Goal: Task Accomplishment & Management: Manage account settings

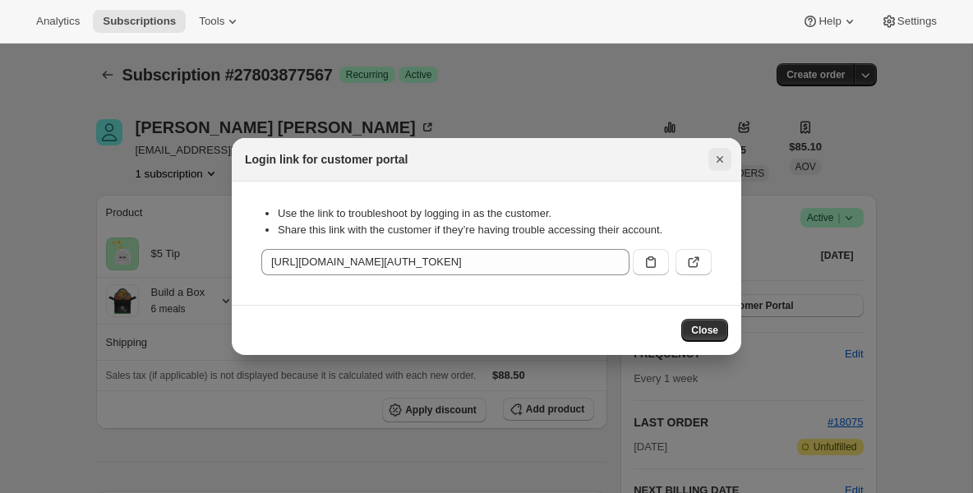
click at [717, 162] on icon "Close" at bounding box center [720, 159] width 7 height 7
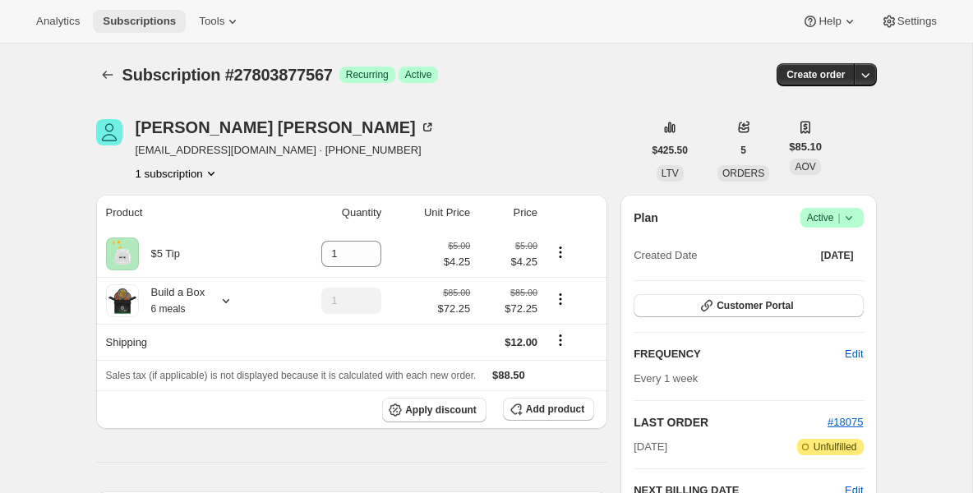
click at [164, 19] on span "Subscriptions" at bounding box center [139, 21] width 73 height 13
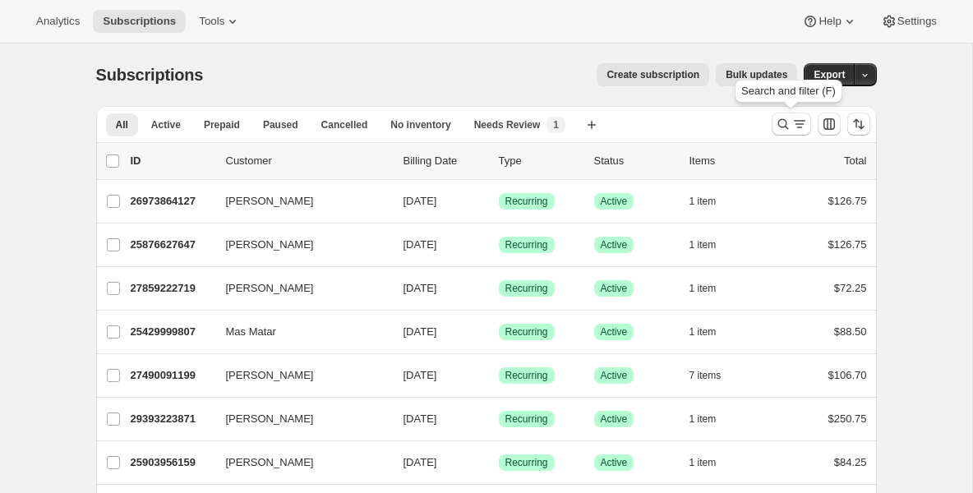
click at [779, 136] on div at bounding box center [821, 124] width 112 height 33
click at [781, 131] on icon "Search and filter results" at bounding box center [783, 124] width 16 height 16
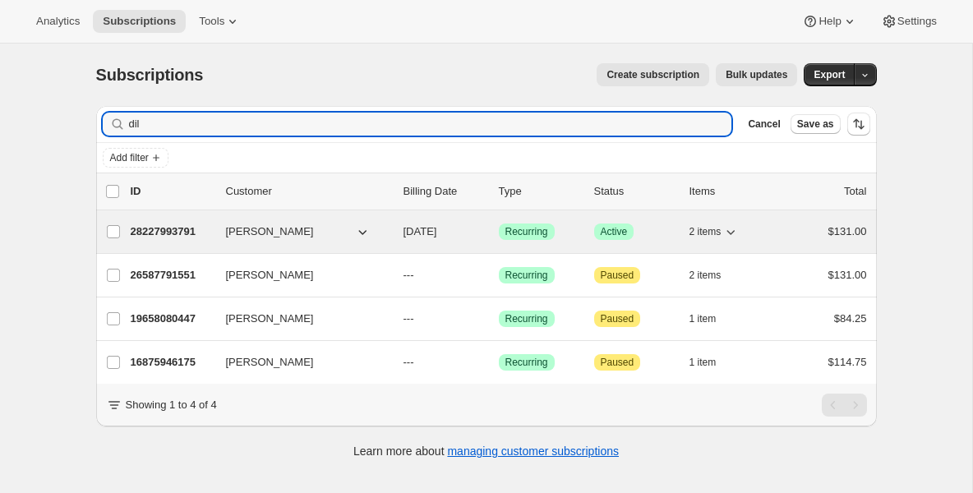
type input "dil"
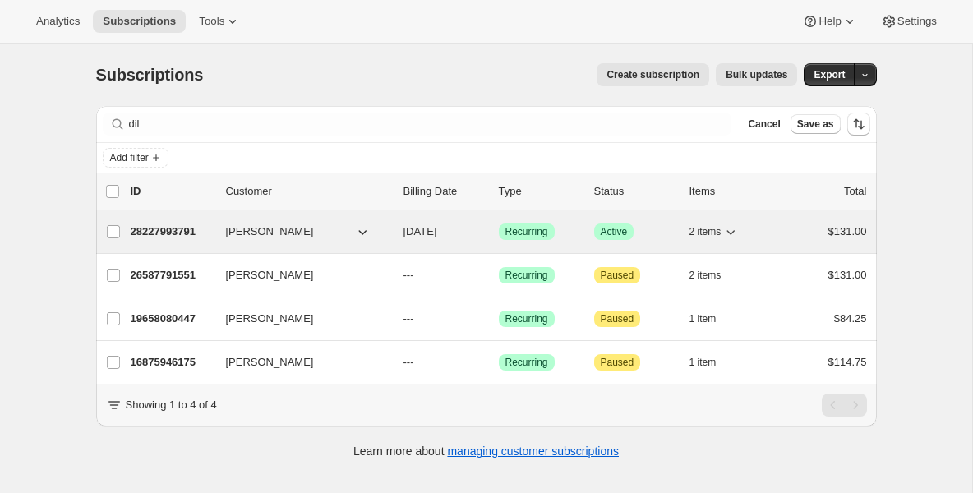
click at [162, 238] on p "28227993791" at bounding box center [172, 232] width 82 height 16
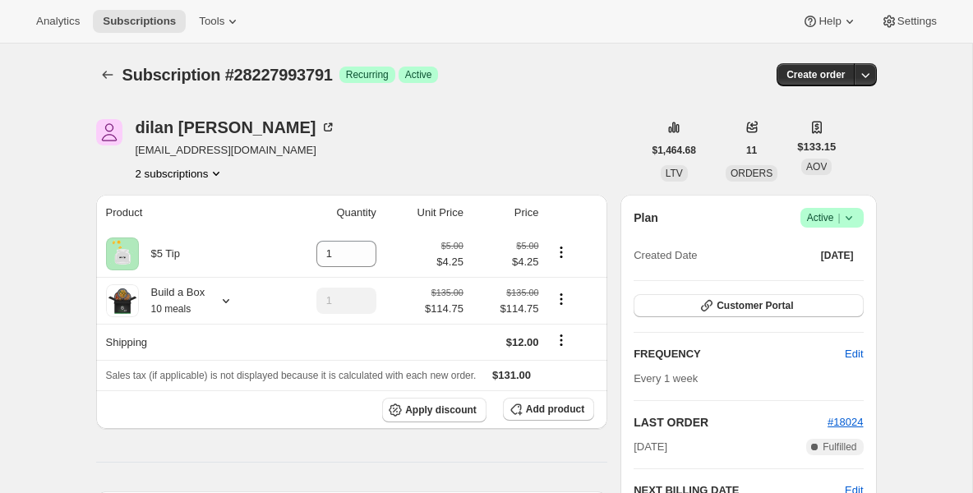
click at [849, 215] on icon at bounding box center [849, 218] width 16 height 16
click at [807, 256] on span "Pause subscription" at bounding box center [826, 250] width 90 height 12
